Goal: Transaction & Acquisition: Purchase product/service

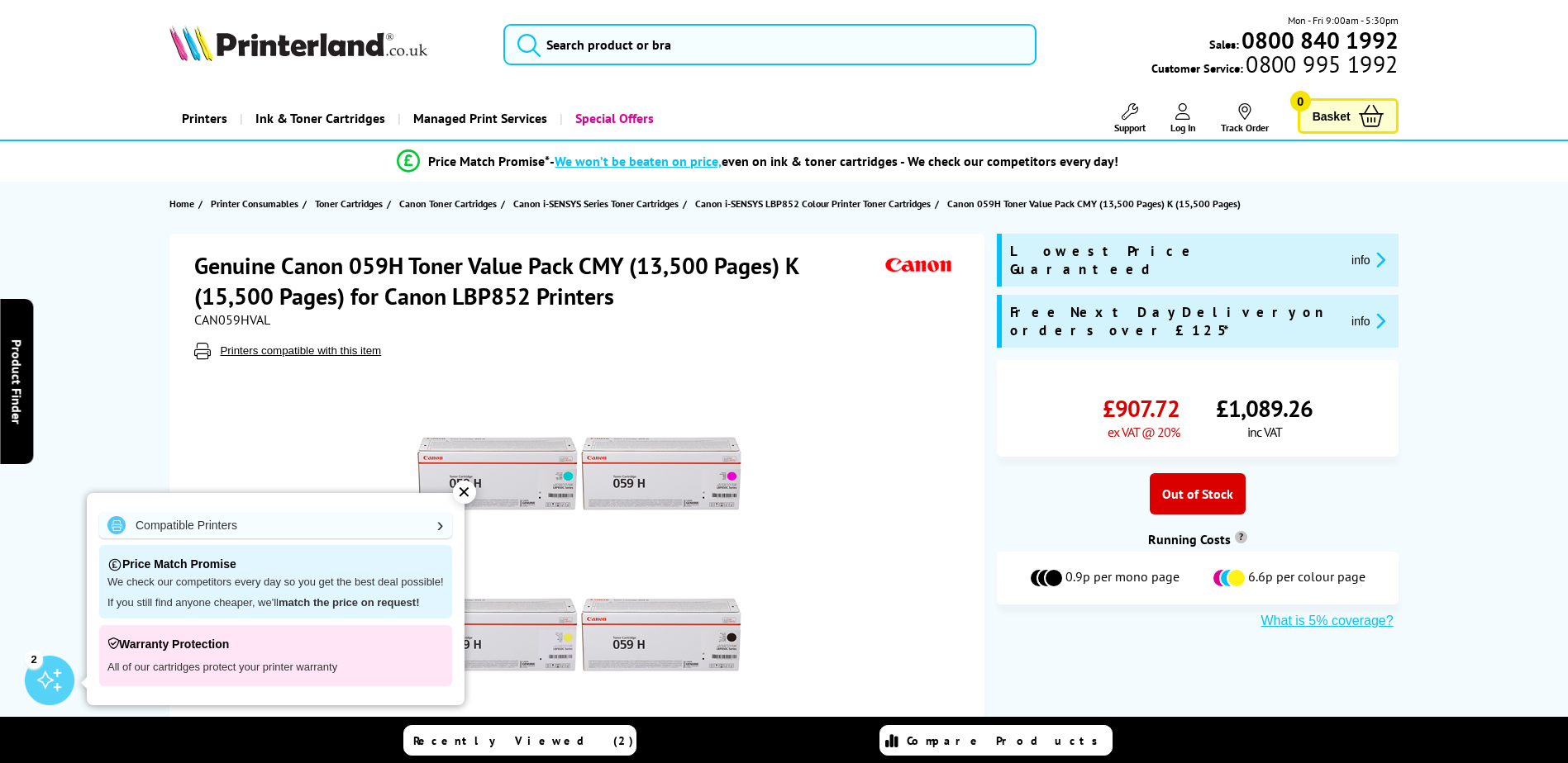
click at [460, 490] on div "✕" at bounding box center [465, 493] width 23 height 23
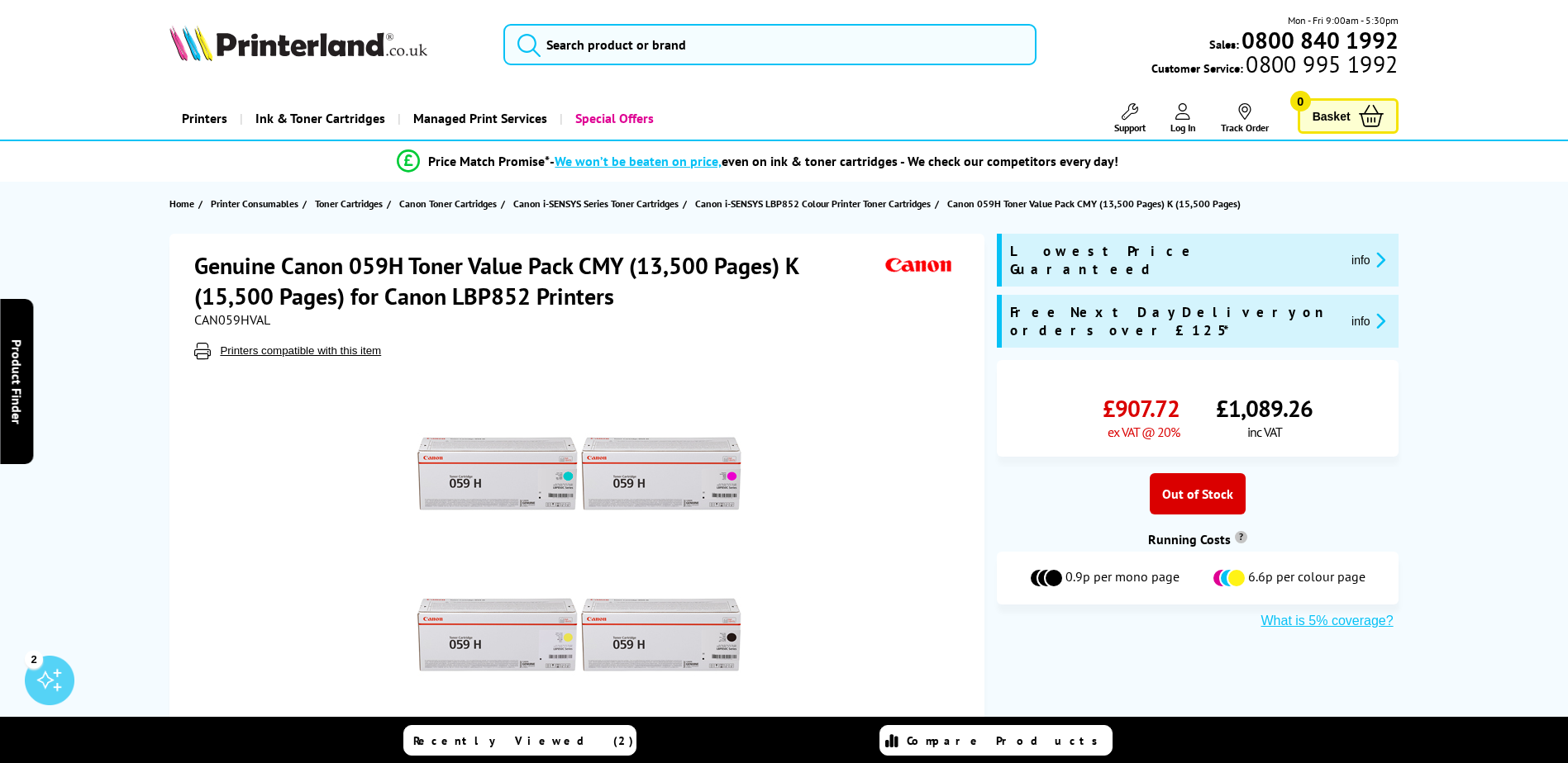
click at [1191, 474] on div "Out of Stock" at bounding box center [1197, 494] width 96 height 41
click at [1338, 110] on span "Basket" at bounding box center [1331, 115] width 38 height 23
click at [599, 478] on img at bounding box center [578, 554] width 324 height 324
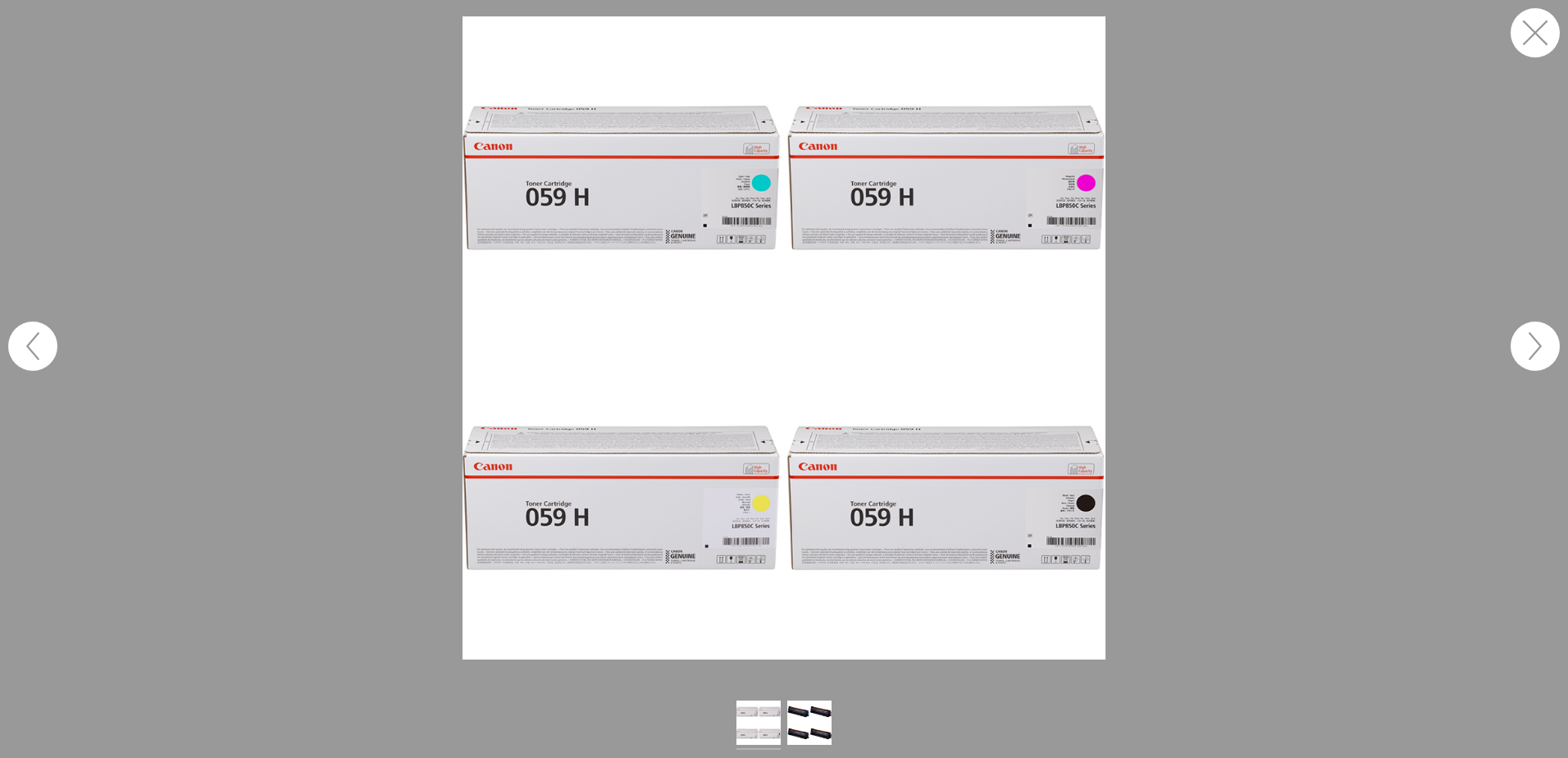
click at [1531, 27] on button "button" at bounding box center [1535, 32] width 49 height 49
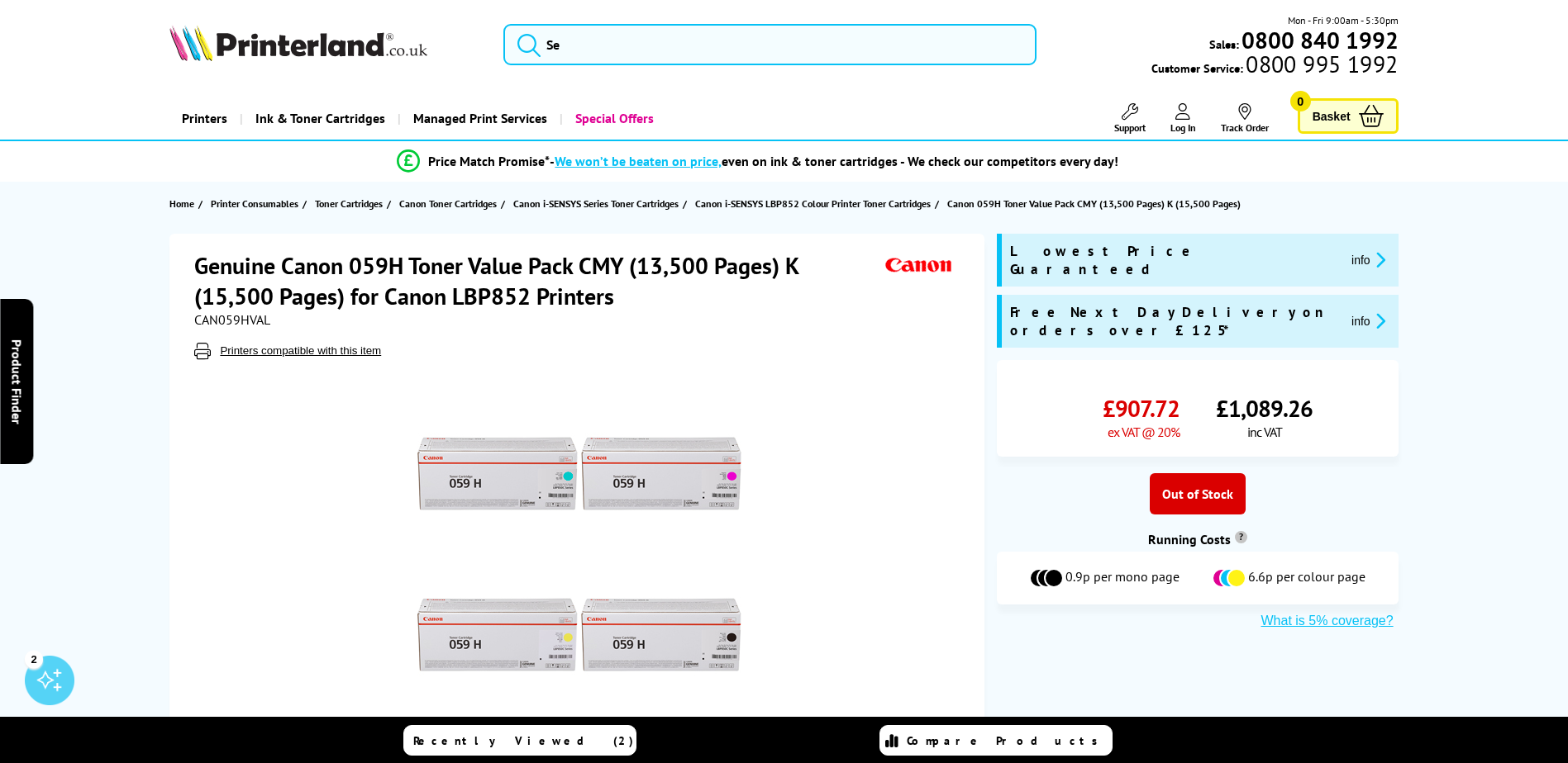
click at [1181, 474] on div "Out of Stock" at bounding box center [1197, 494] width 96 height 41
click at [1148, 393] on span "£907.72" at bounding box center [1141, 408] width 77 height 31
click at [1254, 393] on span "£1,089.26" at bounding box center [1263, 408] width 96 height 31
click at [1179, 118] on icon at bounding box center [1183, 111] width 15 height 17
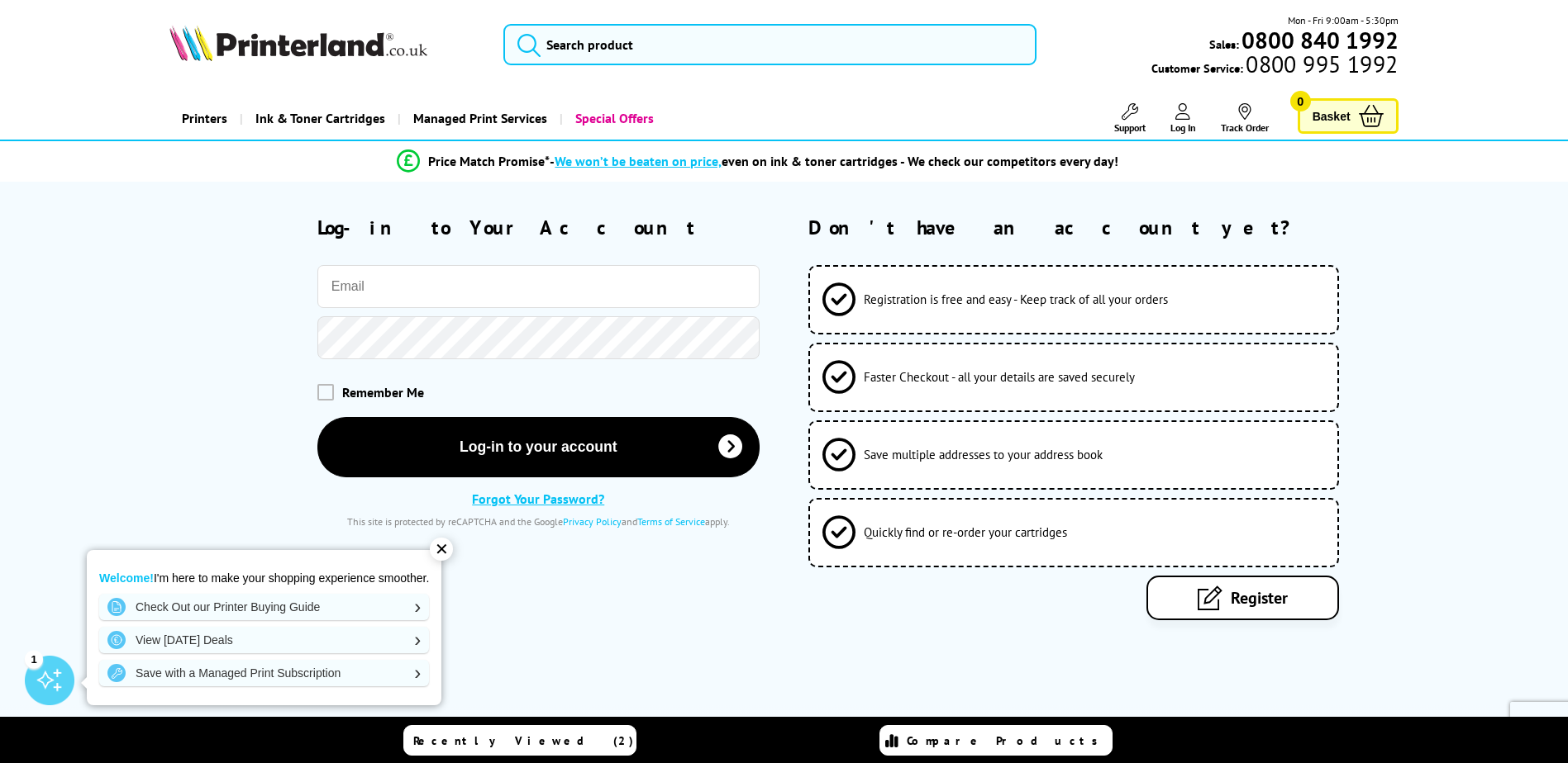
click at [336, 289] on input "email" at bounding box center [538, 286] width 442 height 43
type input "print.procurement@oxfordshire.gov.uk"
click at [1189, 597] on link "Register" at bounding box center [1242, 597] width 193 height 44
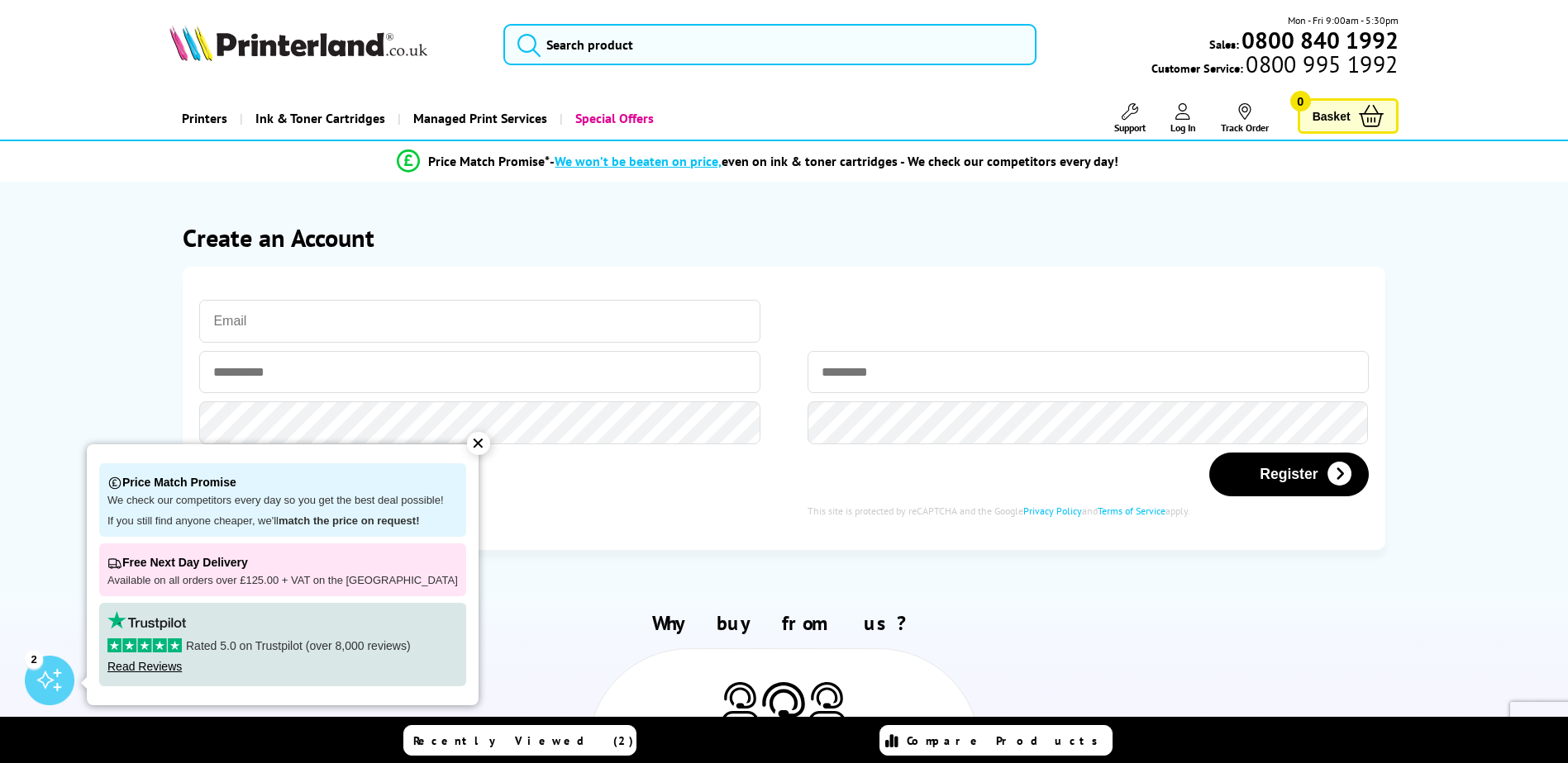
click at [468, 443] on div "✕" at bounding box center [479, 443] width 23 height 23
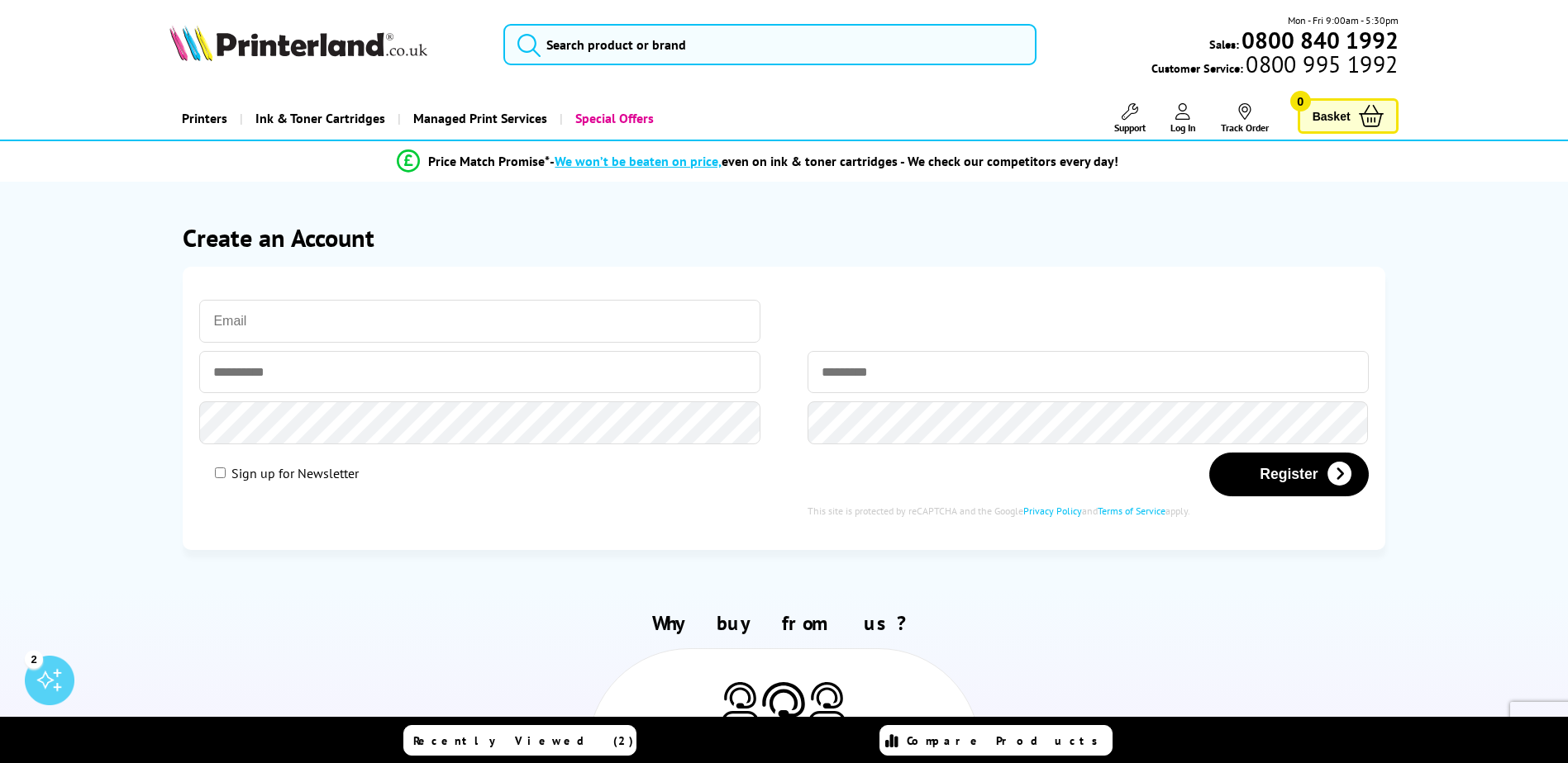
click at [285, 324] on input "email" at bounding box center [480, 320] width 561 height 43
type input "[EMAIL_ADDRESS][DOMAIN_NAME]"
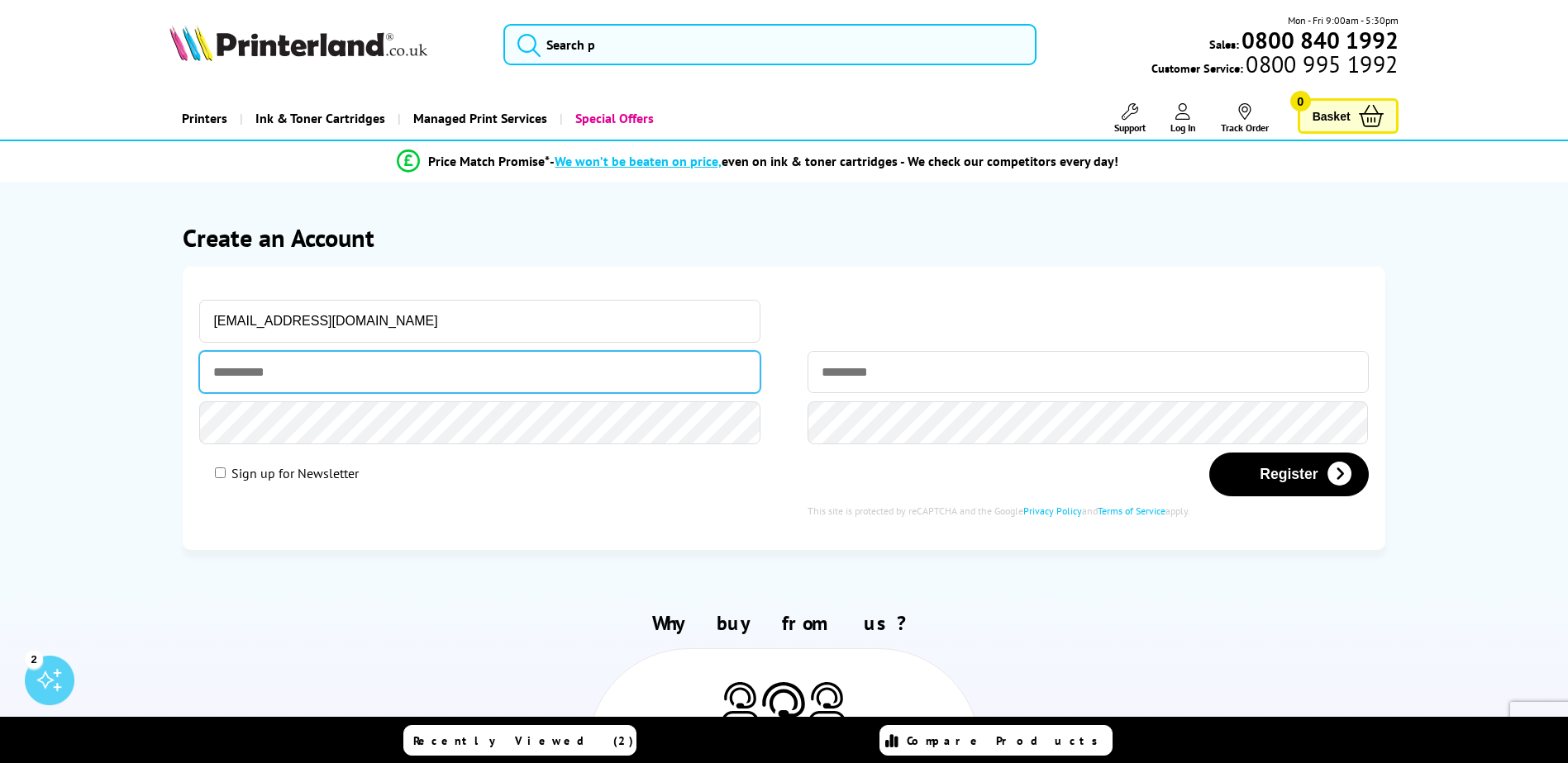
type input "*******"
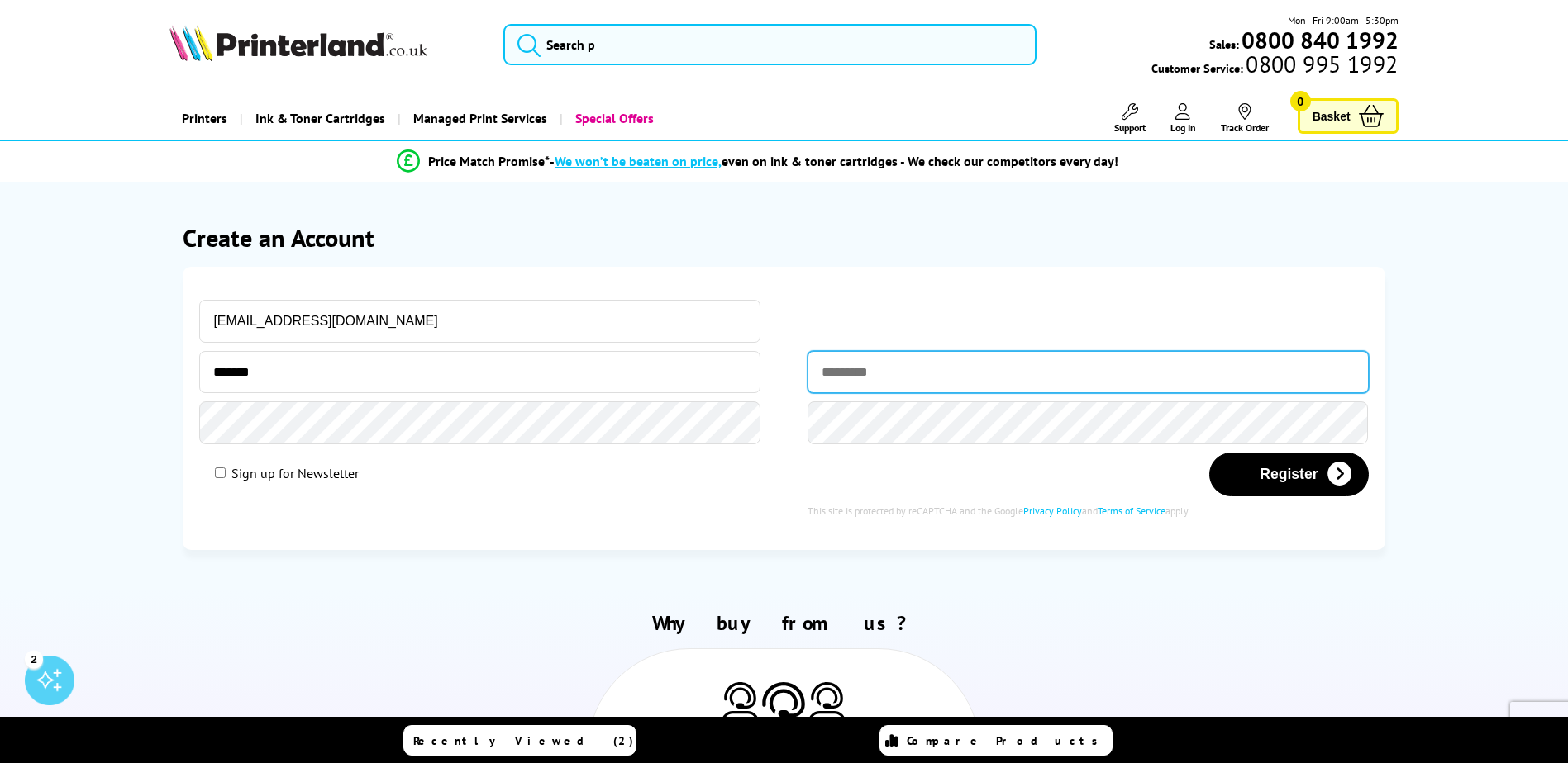
type input "**********"
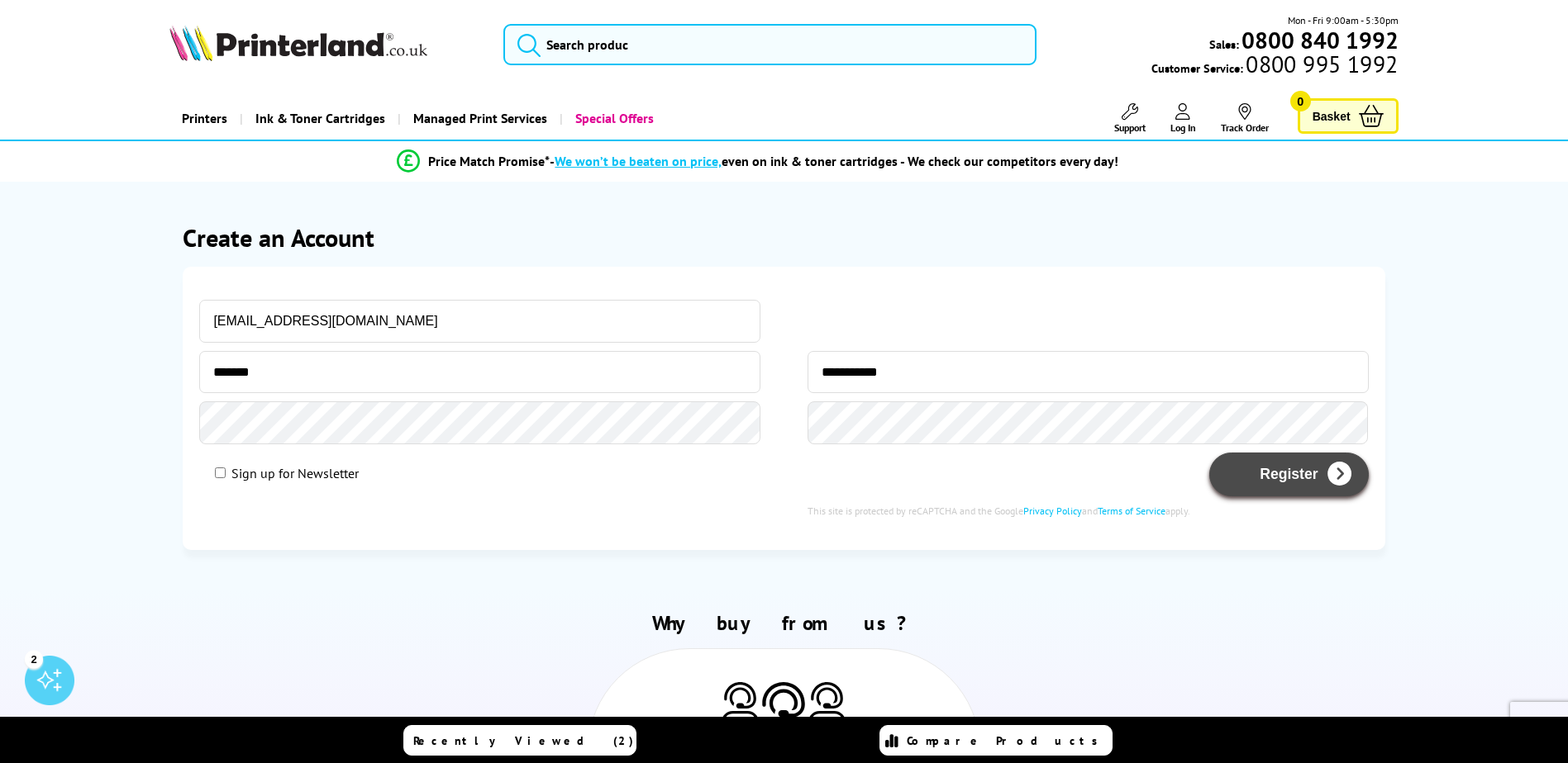
click at [1308, 470] on button "Register" at bounding box center [1288, 474] width 159 height 44
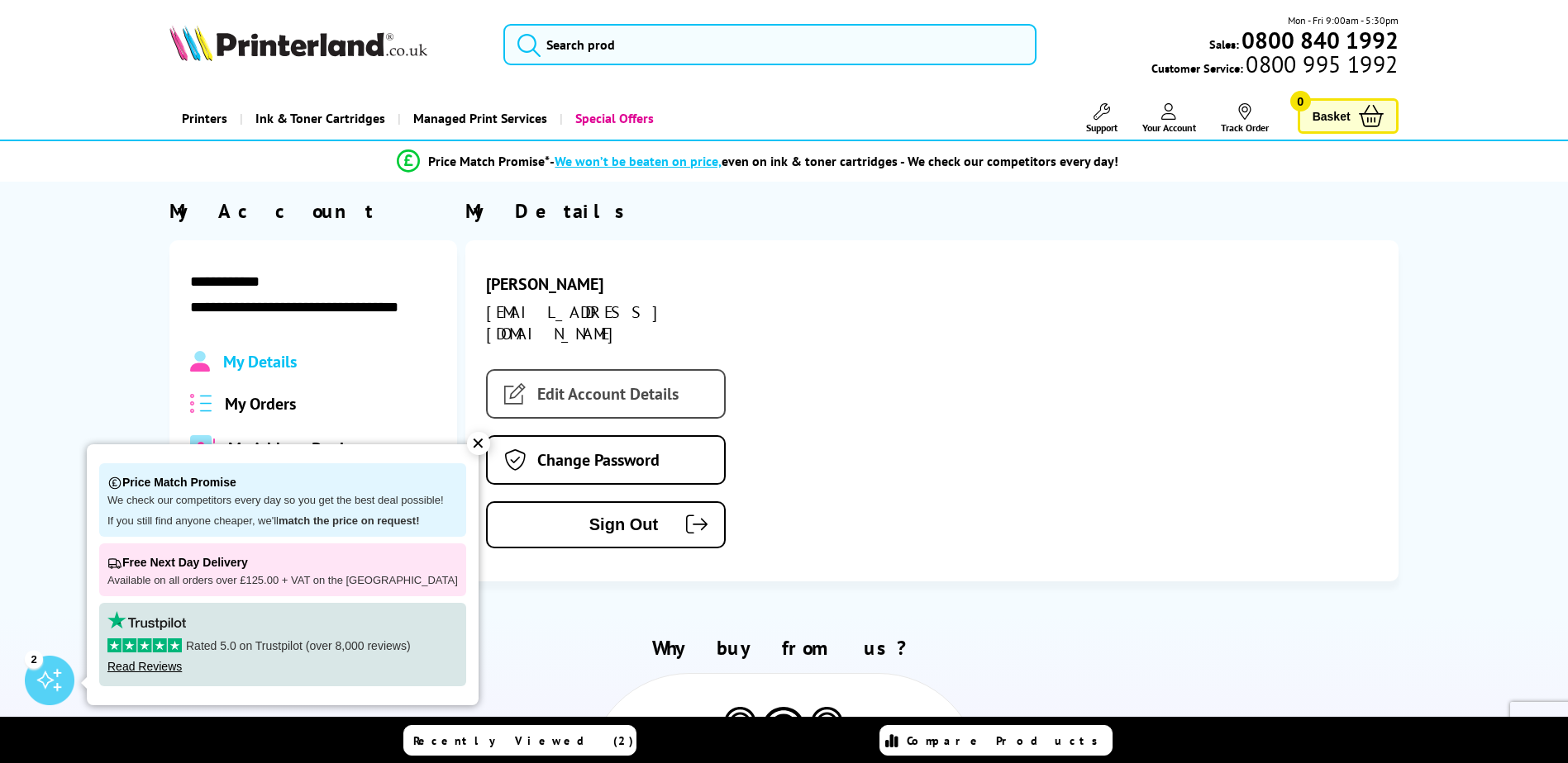
click at [616, 369] on link "Edit Account Details" at bounding box center [605, 393] width 239 height 49
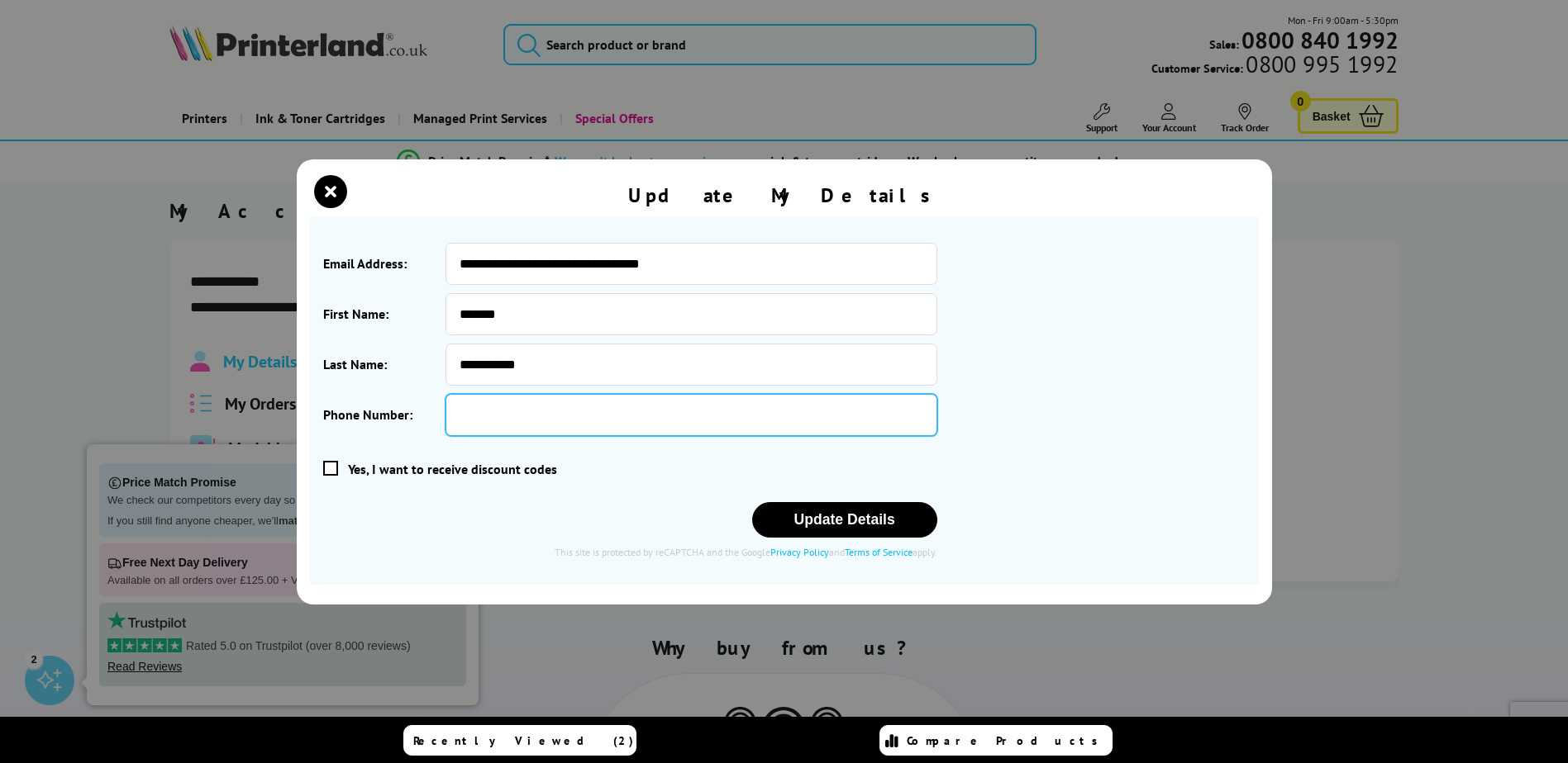
click at [492, 420] on input "Phone Number:" at bounding box center [691, 415] width 491 height 42
type input "**********"
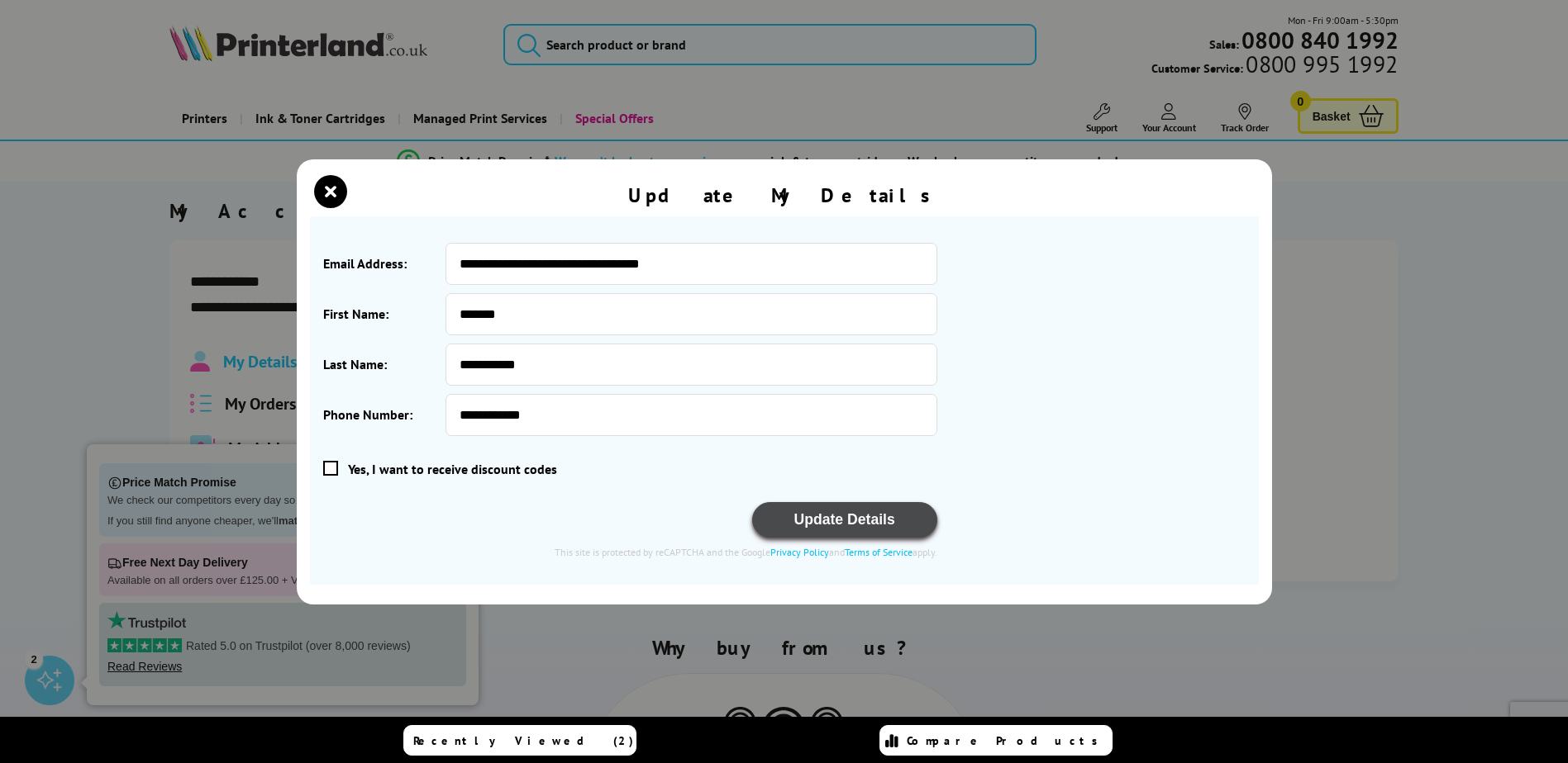
click at [834, 519] on button "Update Details" at bounding box center [844, 520] width 185 height 35
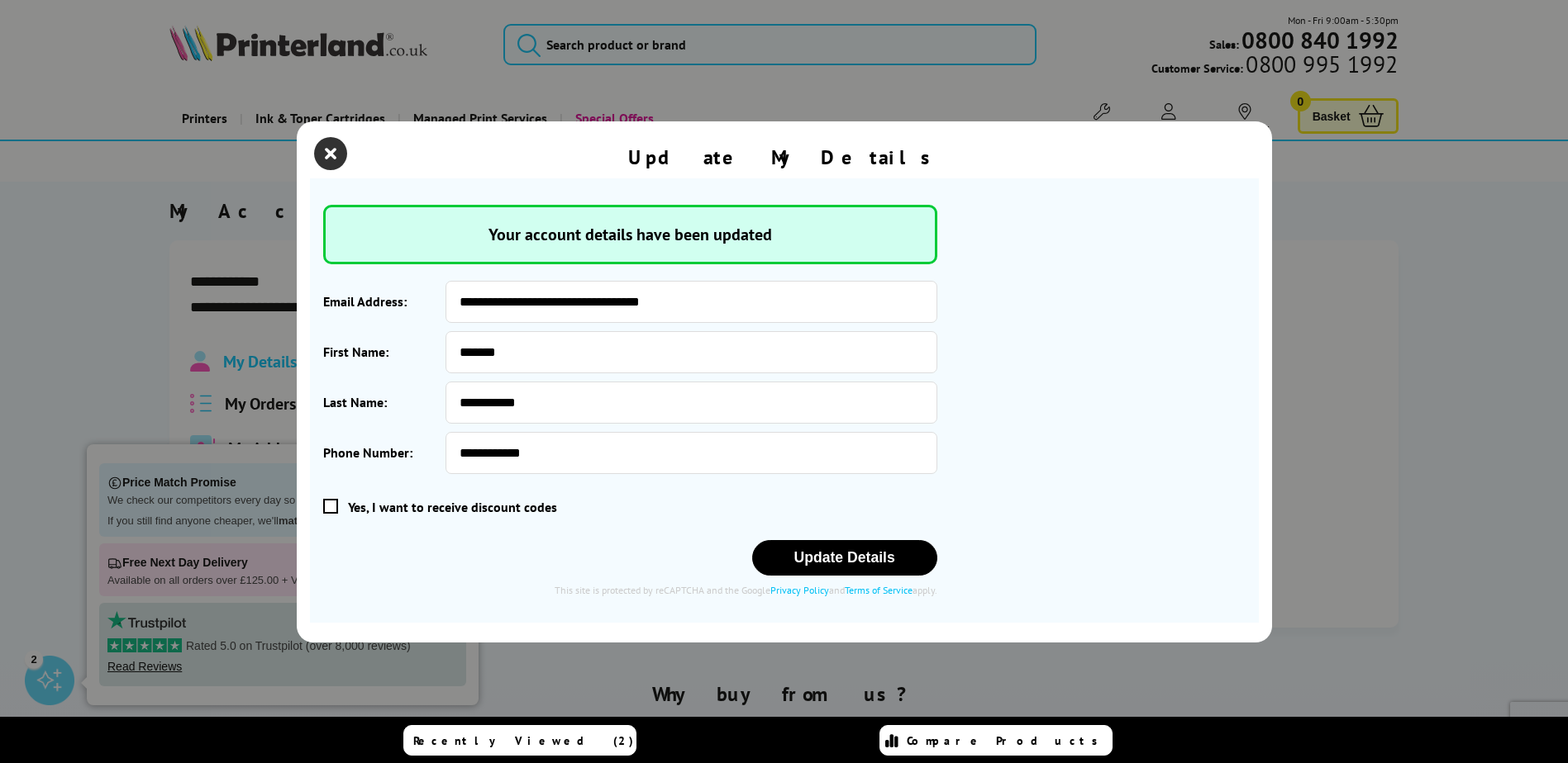
click at [326, 141] on icon "close modal" at bounding box center [330, 153] width 33 height 33
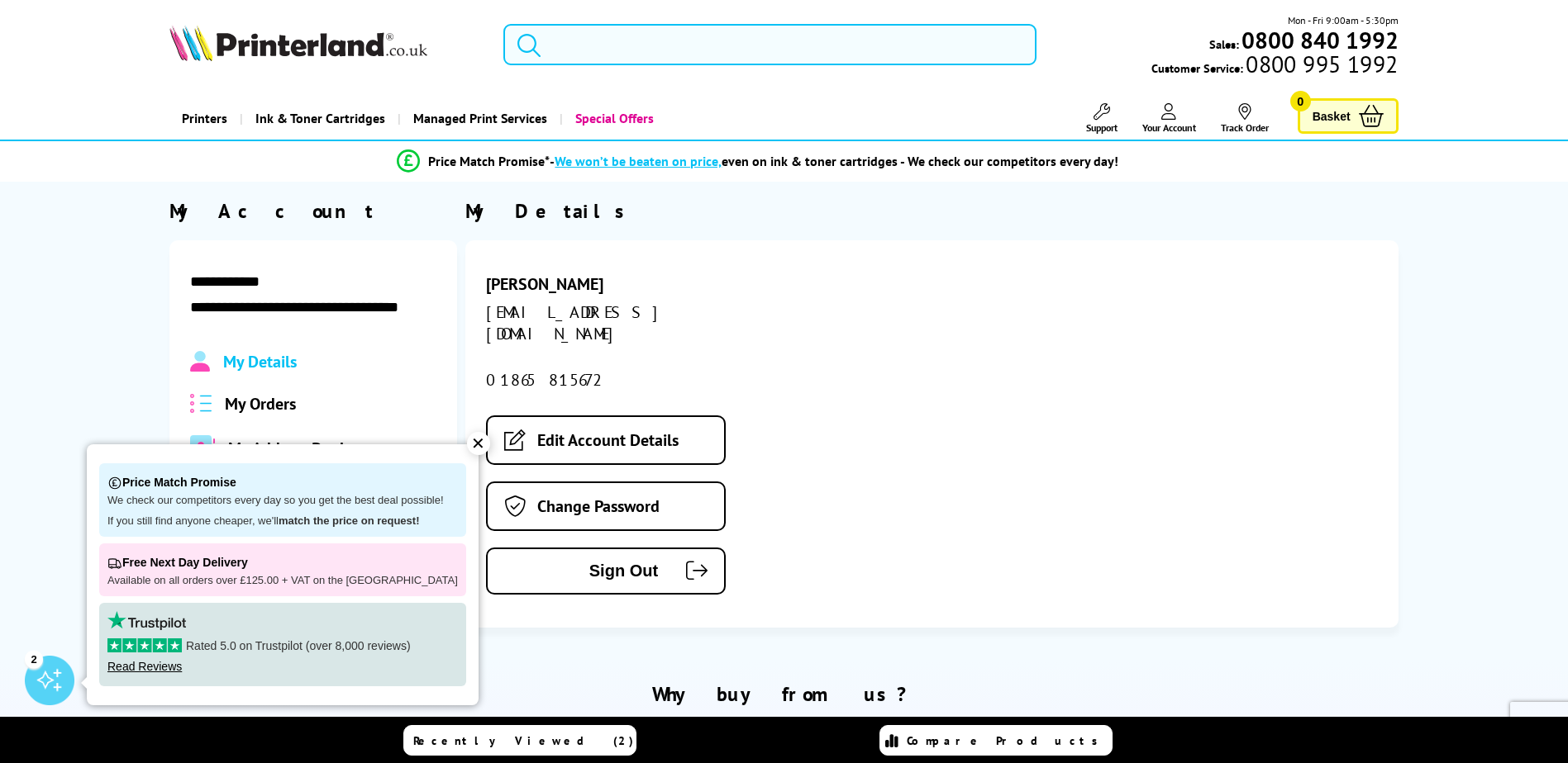
click at [562, 51] on input "search" at bounding box center [769, 44] width 533 height 41
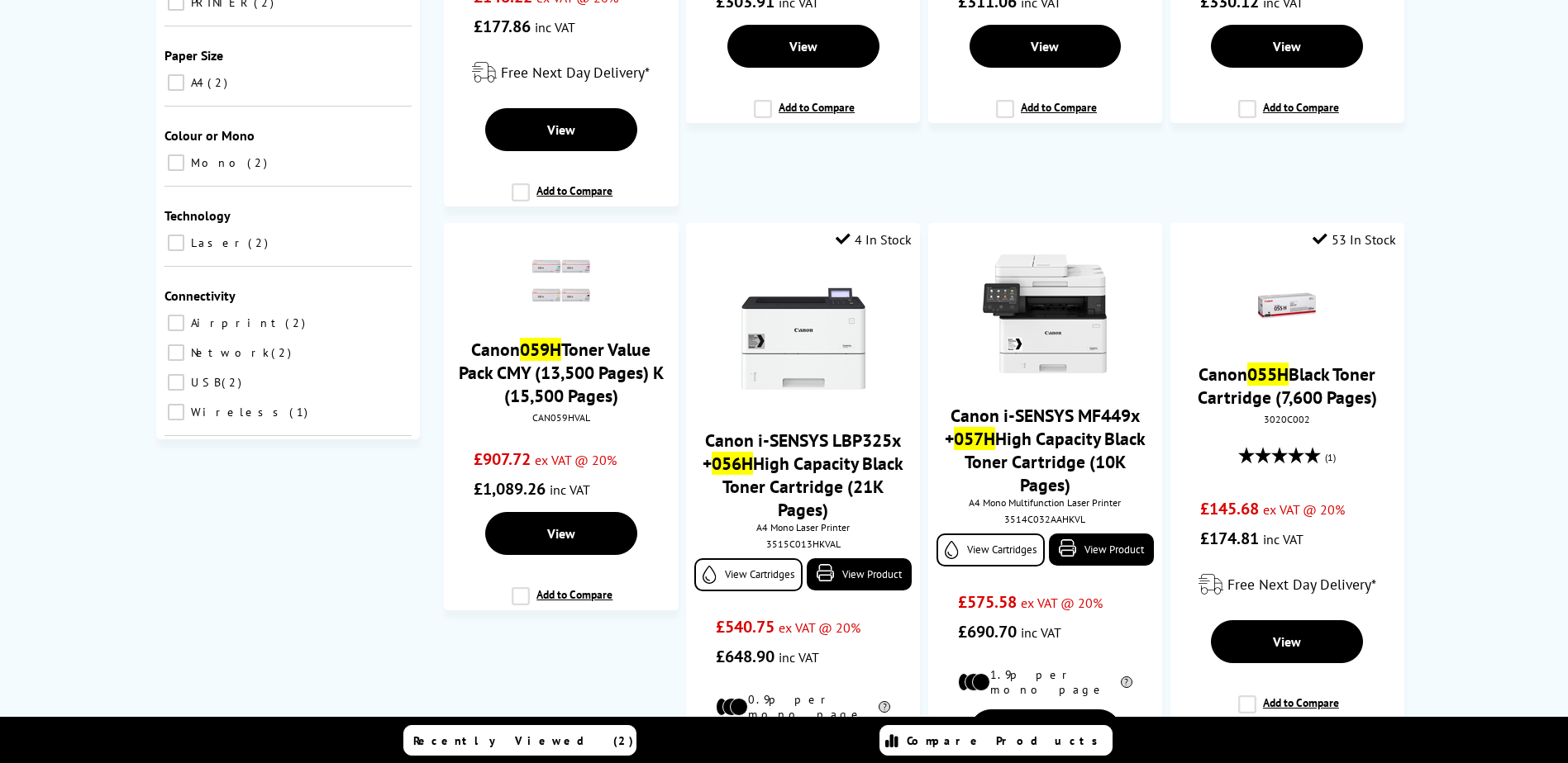
scroll to position [495, 0]
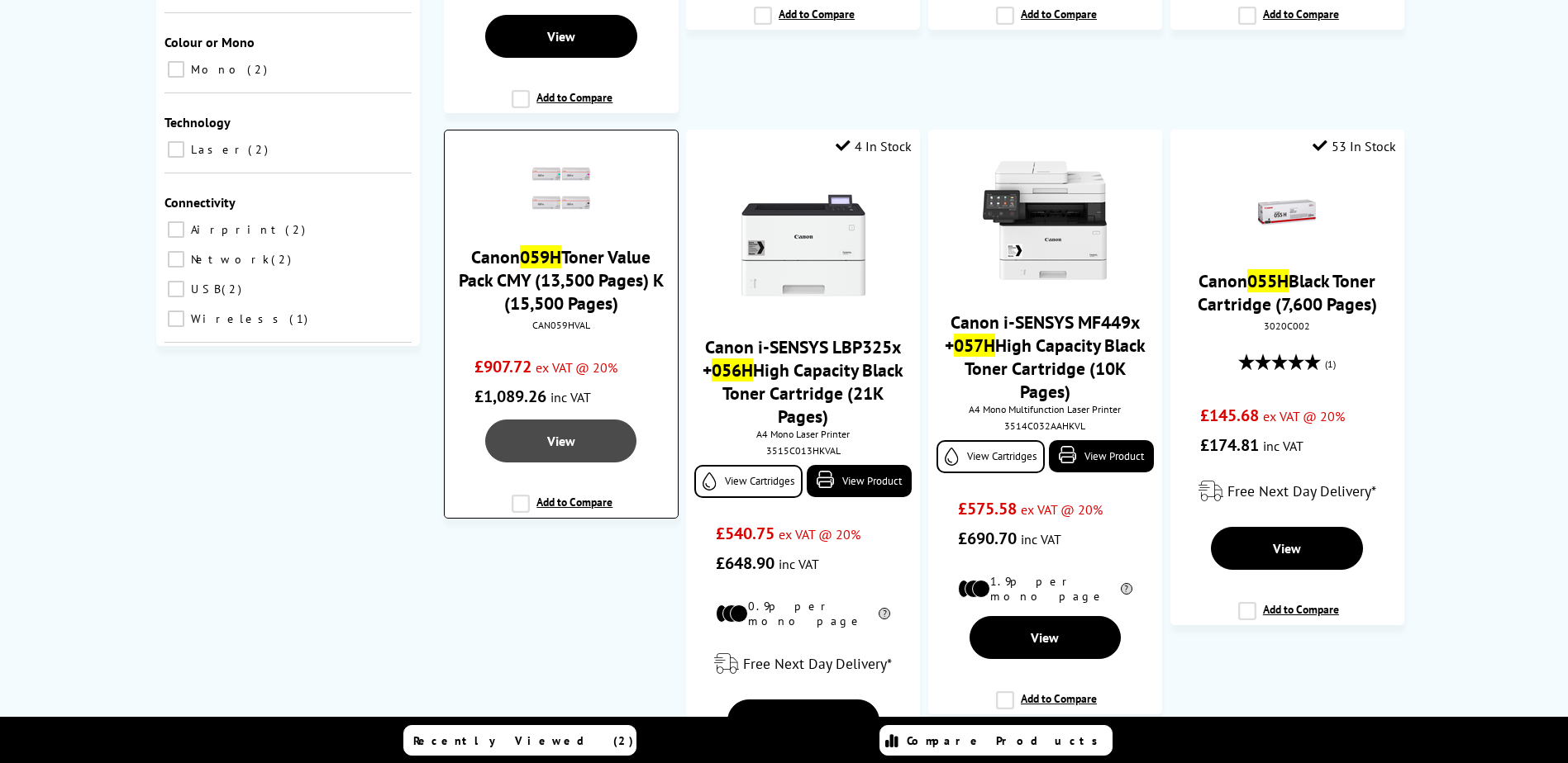
type input "059h"
click at [529, 435] on link "View" at bounding box center [560, 440] width 152 height 43
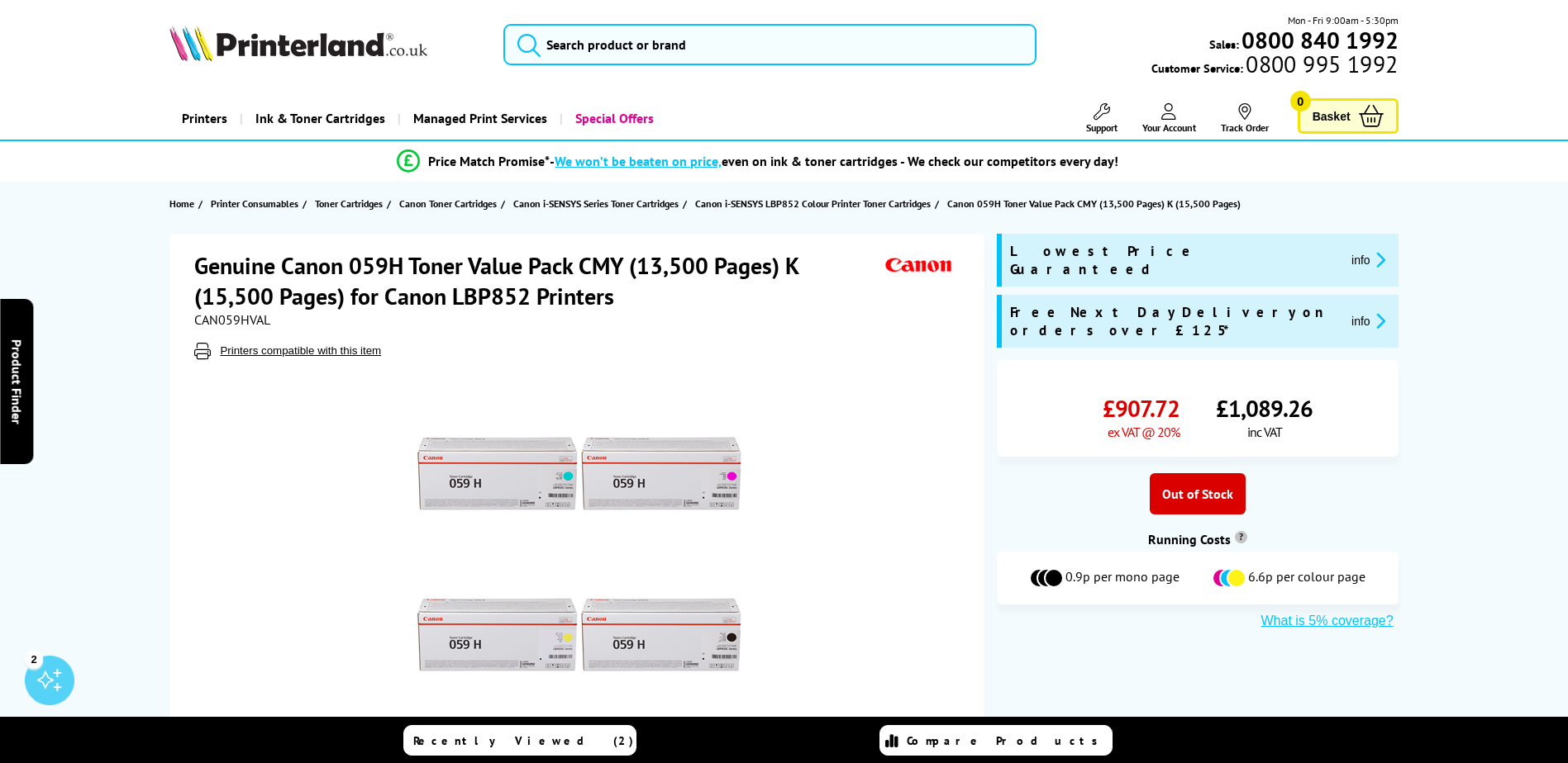
click at [1182, 474] on div "Out of Stock" at bounding box center [1197, 494] width 96 height 41
click at [1141, 393] on span "£907.72" at bounding box center [1141, 408] width 77 height 31
click at [1282, 393] on div "£1,089.26 inc VAT" at bounding box center [1263, 417] width 96 height 47
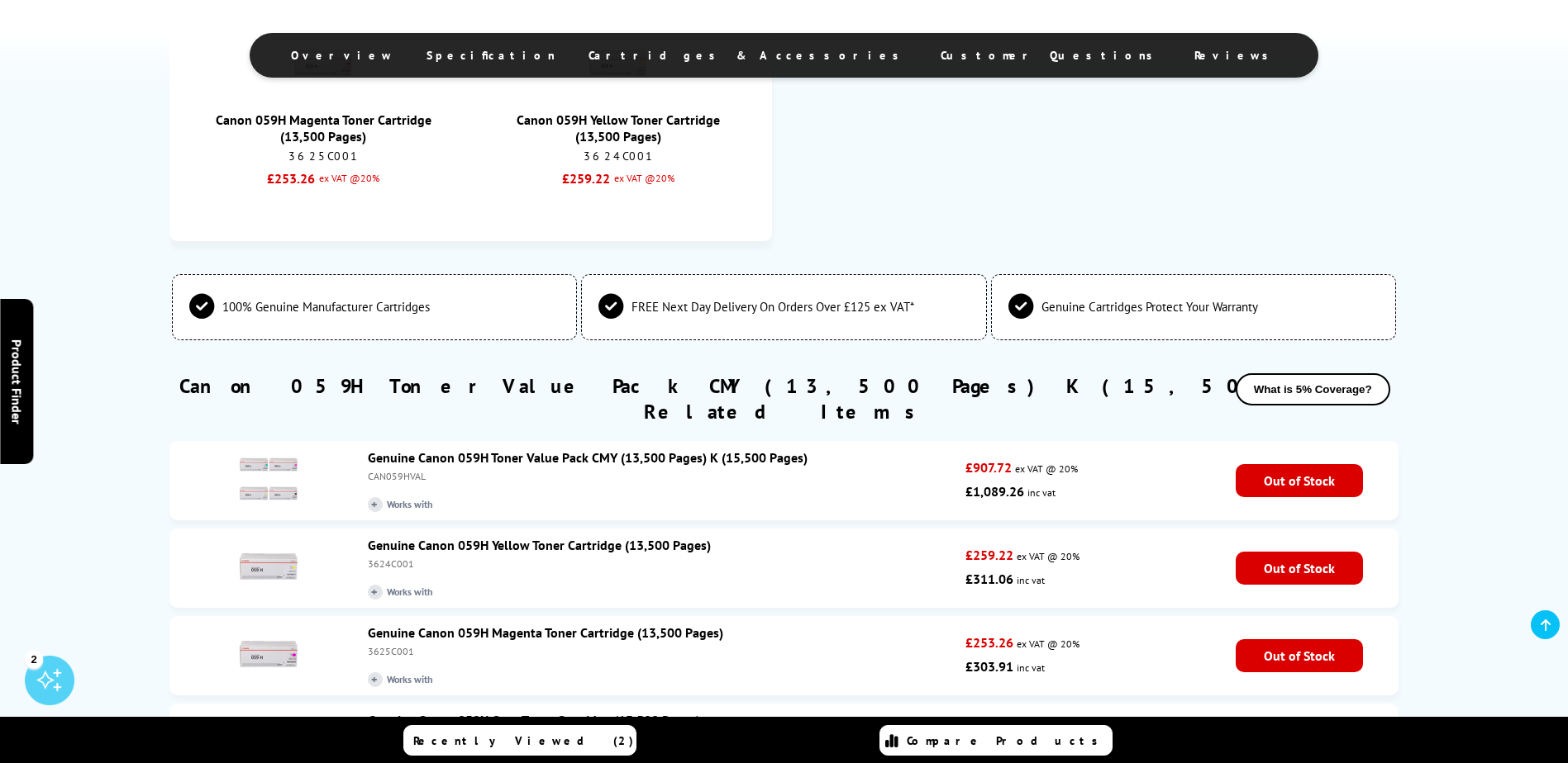
scroll to position [1734, 0]
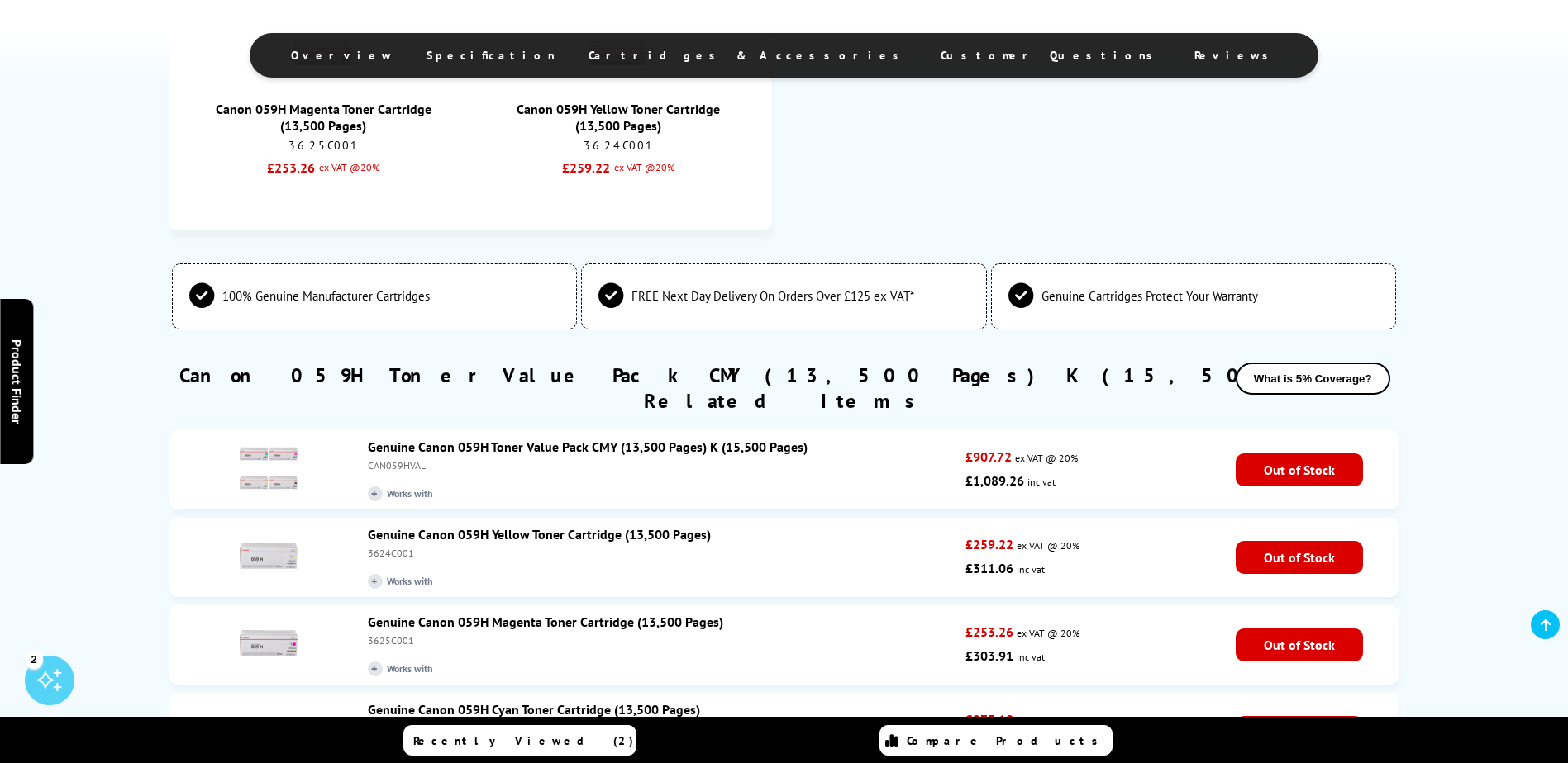
click at [1279, 453] on span "Out of Stock" at bounding box center [1299, 469] width 127 height 33
drag, startPoint x: 1279, startPoint y: 403, endPoint x: 1169, endPoint y: 395, distance: 110.3
click at [1169, 446] on p "£907.72 ex VAT @ 20%" at bounding box center [1086, 458] width 242 height 23
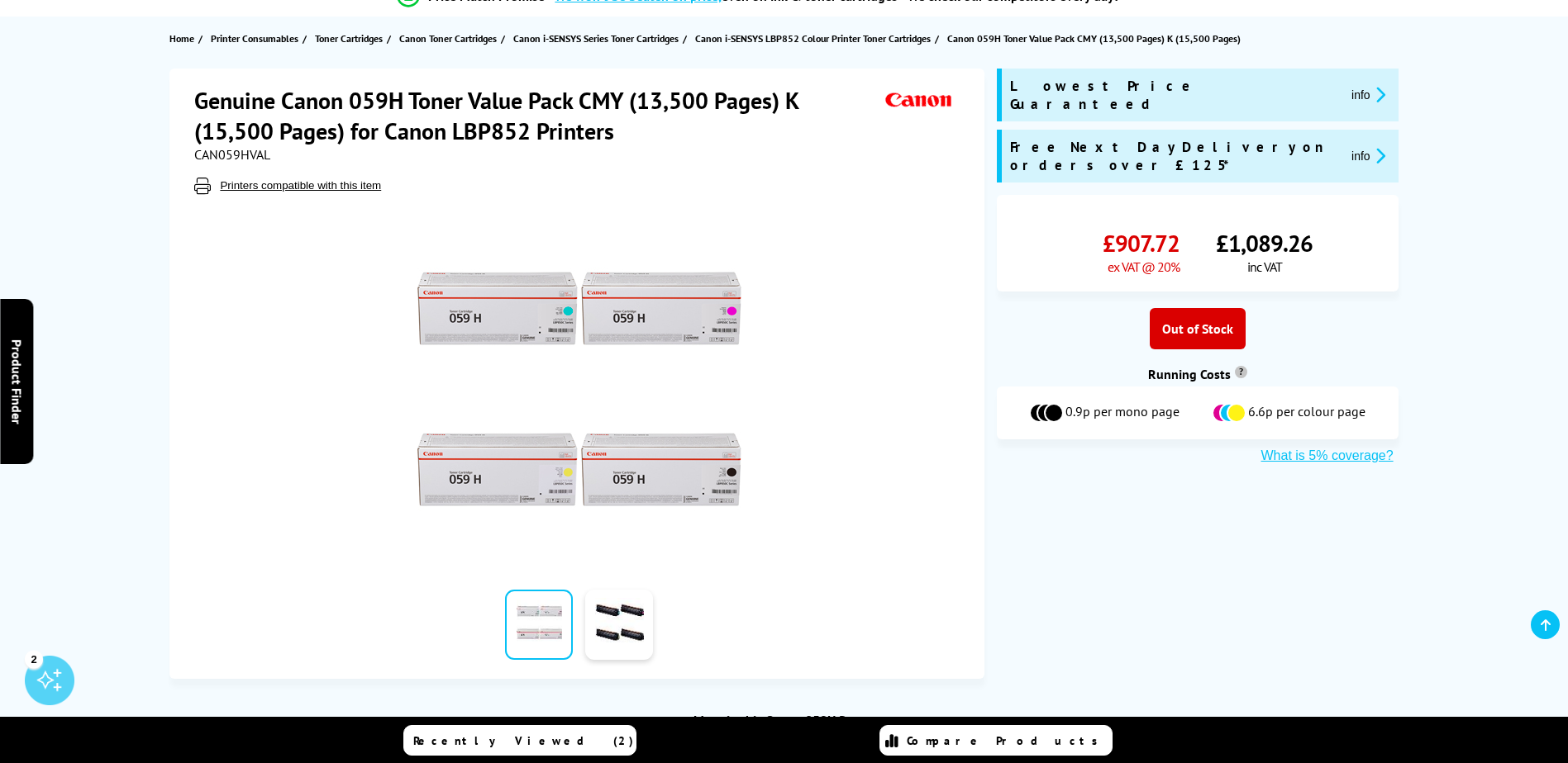
scroll to position [0, 0]
